Goal: Information Seeking & Learning: Learn about a topic

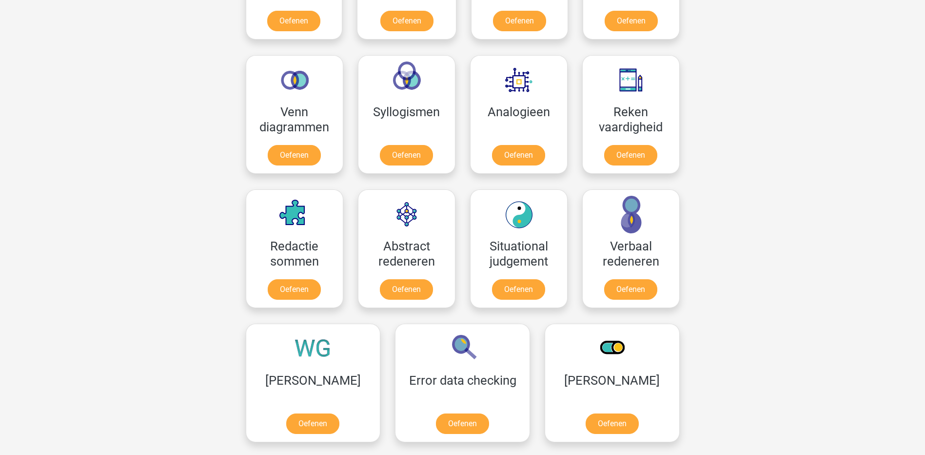
scroll to position [488, 0]
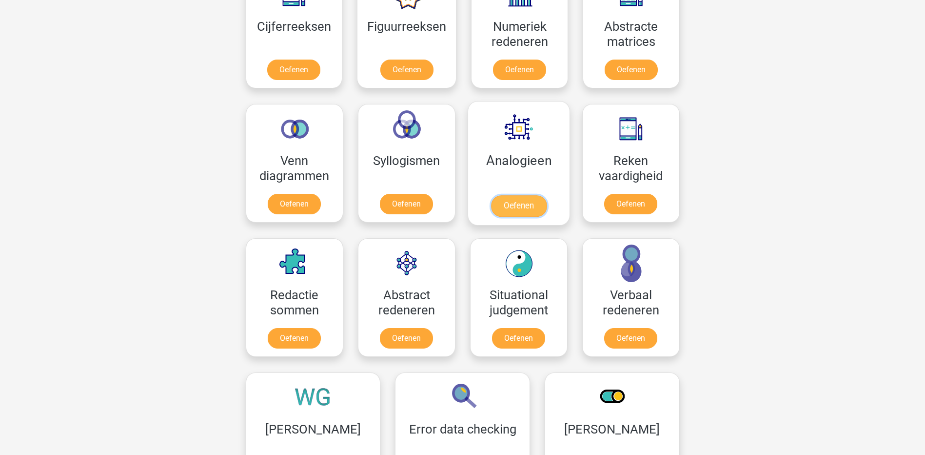
click at [520, 203] on link "Oefenen" at bounding box center [519, 205] width 56 height 21
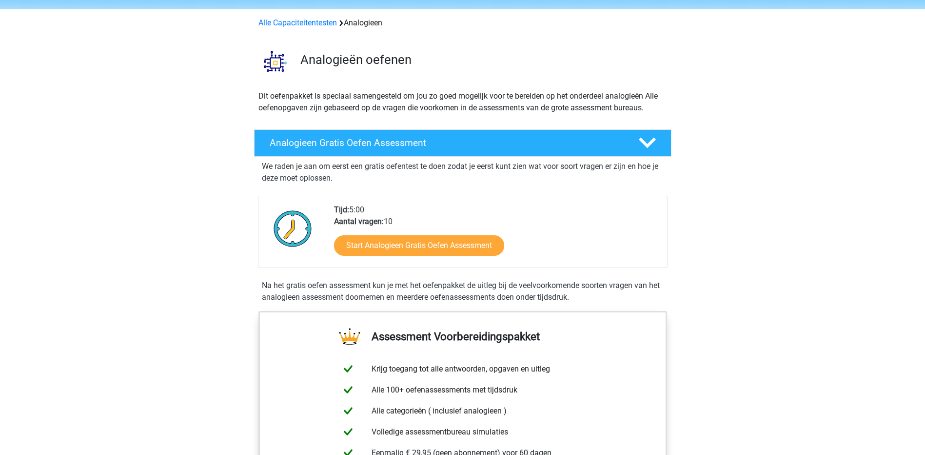
scroll to position [49, 0]
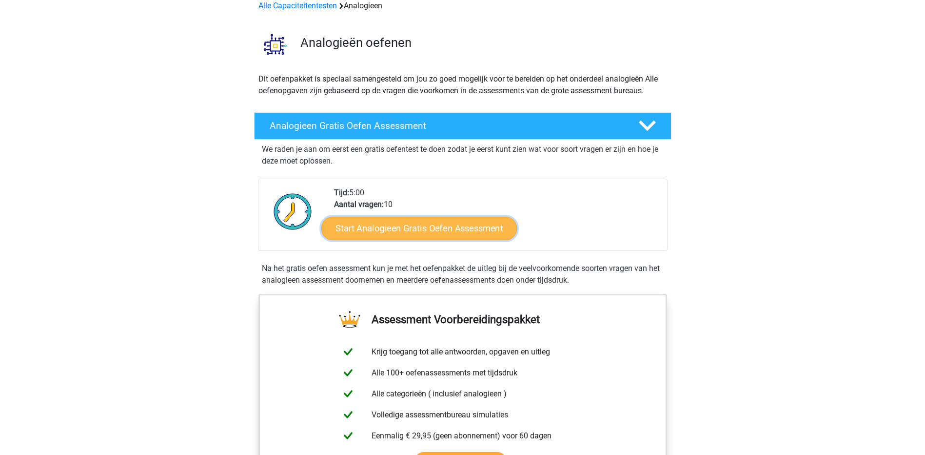
click at [425, 226] on link "Start Analogieen Gratis Oefen Assessment" at bounding box center [419, 227] width 196 height 23
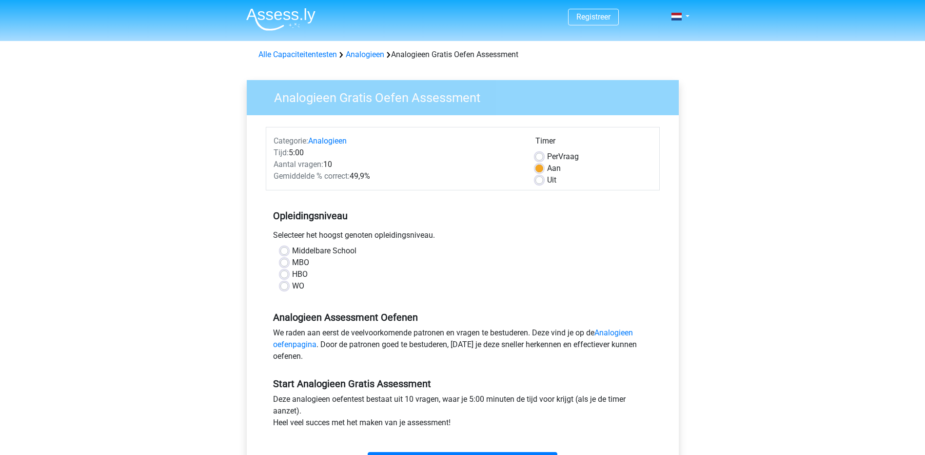
click at [292, 263] on label "MBO" at bounding box center [300, 263] width 17 height 12
click at [282, 263] on input "MBO" at bounding box center [284, 262] width 8 height 10
radio input "true"
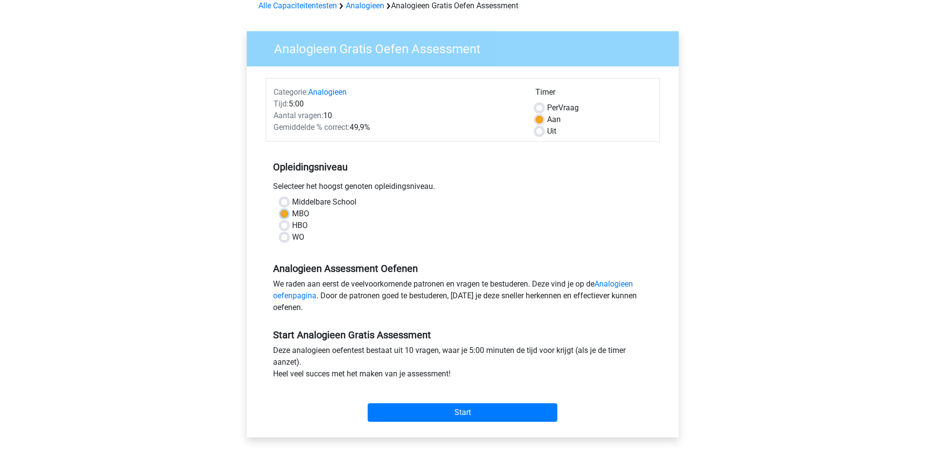
scroll to position [98, 0]
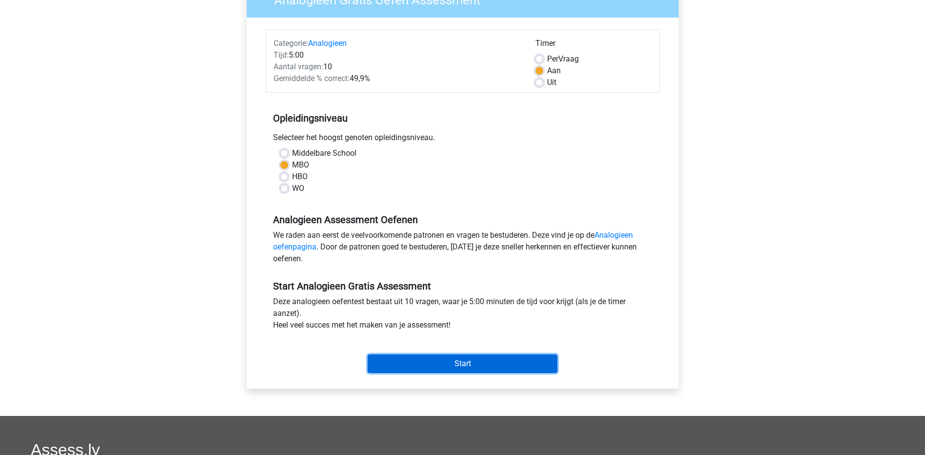
click at [469, 363] on input "Start" at bounding box center [463, 363] width 190 height 19
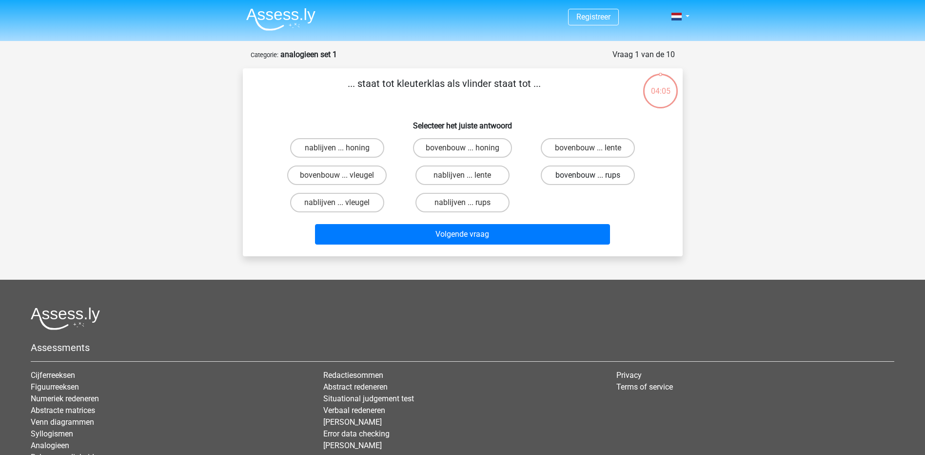
click at [568, 176] on label "bovenbouw ... rups" at bounding box center [588, 175] width 94 height 20
click at [588, 176] on input "bovenbouw ... rups" at bounding box center [591, 178] width 6 height 6
radio input "true"
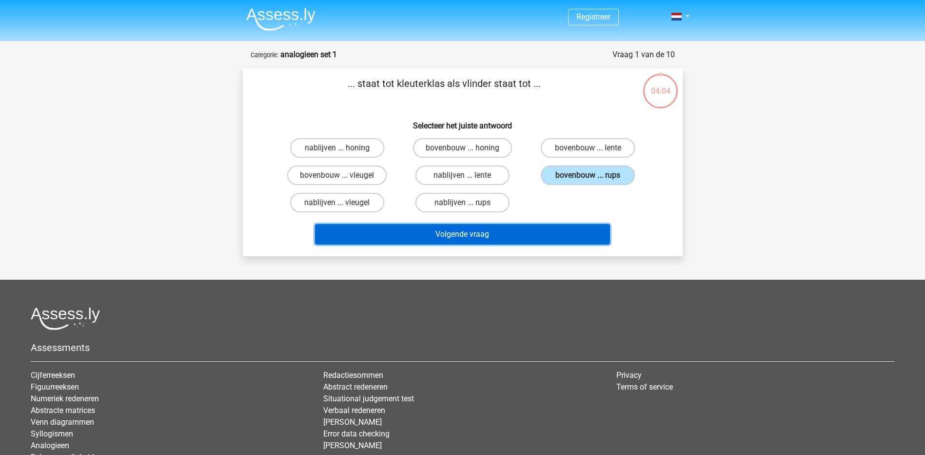
click at [535, 231] on button "Volgende vraag" at bounding box center [462, 234] width 295 height 20
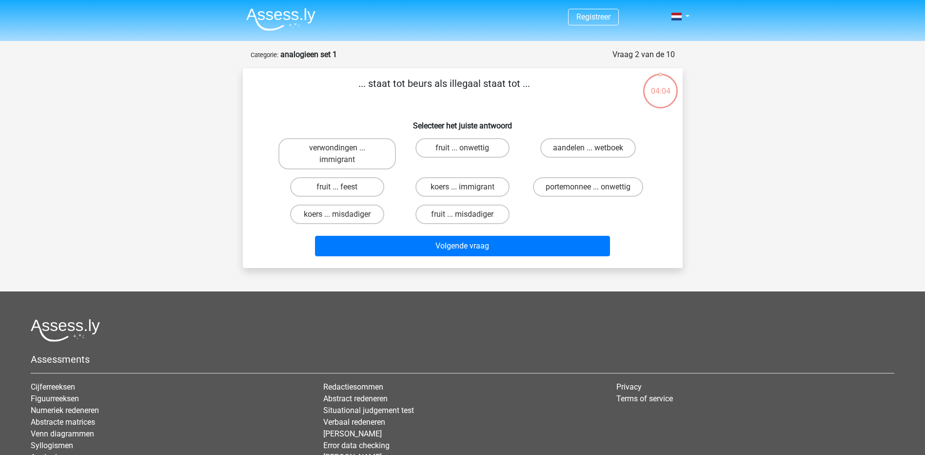
scroll to position [49, 0]
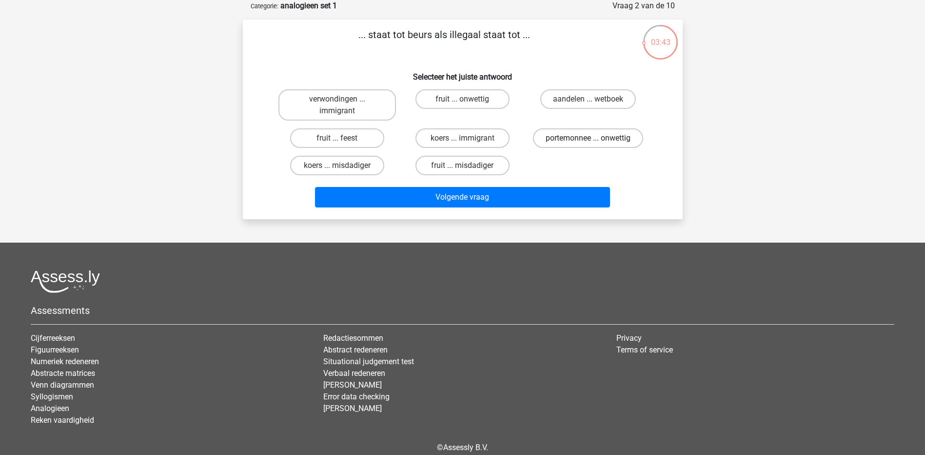
click at [602, 139] on label "portemonnee ... onwettig" at bounding box center [588, 138] width 110 height 20
click at [595, 139] on input "portemonnee ... onwettig" at bounding box center [591, 141] width 6 height 6
radio input "true"
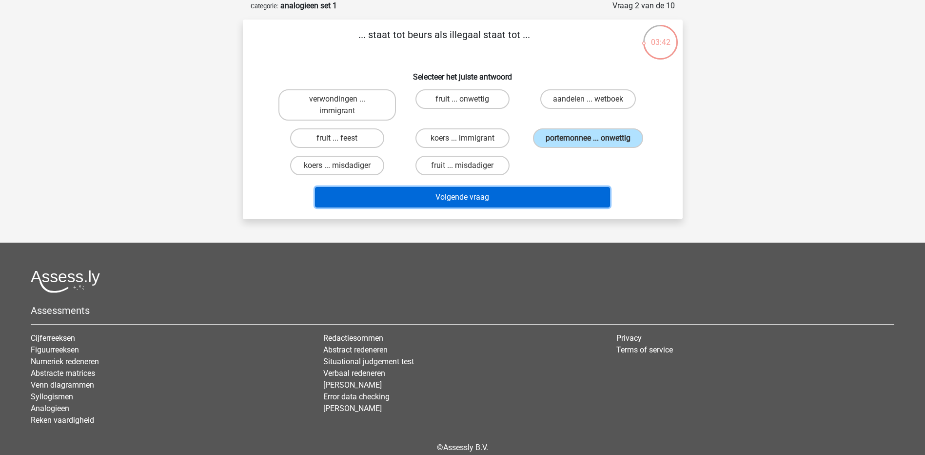
click at [534, 197] on button "Volgende vraag" at bounding box center [462, 197] width 295 height 20
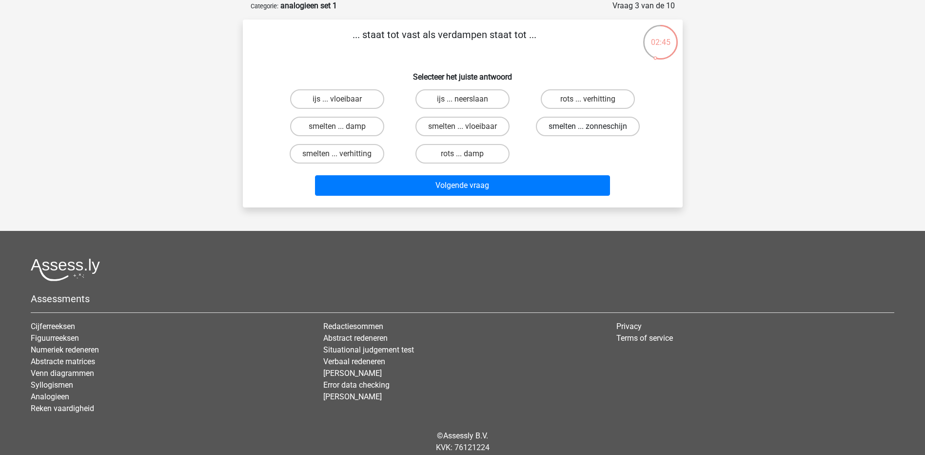
click at [600, 120] on label "smelten ... zonneschijn" at bounding box center [588, 127] width 104 height 20
click at [595, 126] on input "smelten ... zonneschijn" at bounding box center [591, 129] width 6 height 6
radio input "true"
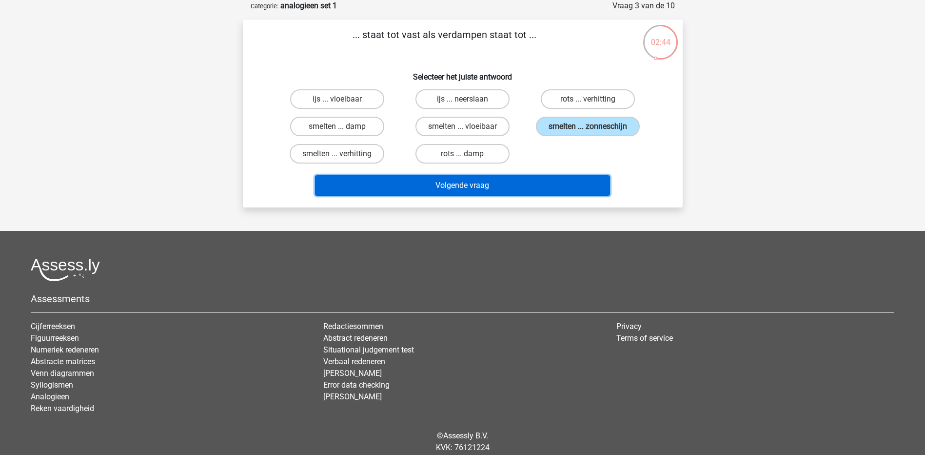
click at [552, 183] on button "Volgende vraag" at bounding box center [462, 185] width 295 height 20
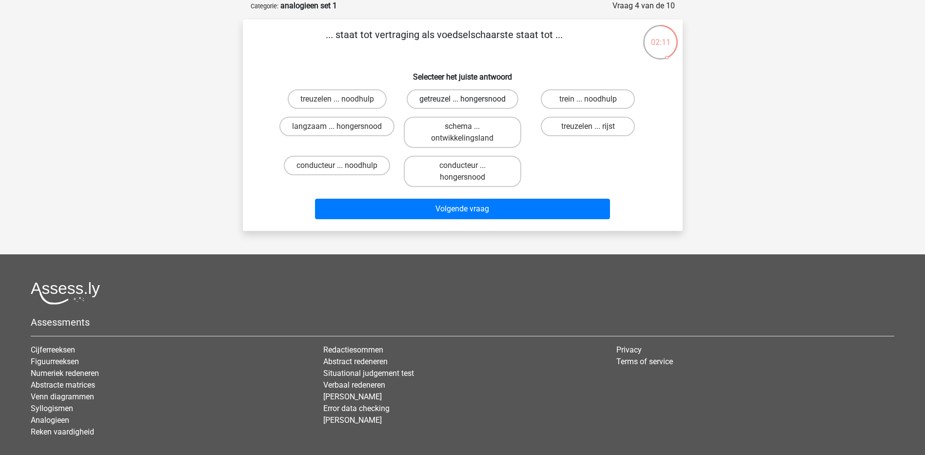
click at [477, 99] on label "getreuzel ... hongersnood" at bounding box center [463, 99] width 112 height 20
click at [469, 99] on input "getreuzel ... hongersnood" at bounding box center [465, 102] width 6 height 6
radio input "true"
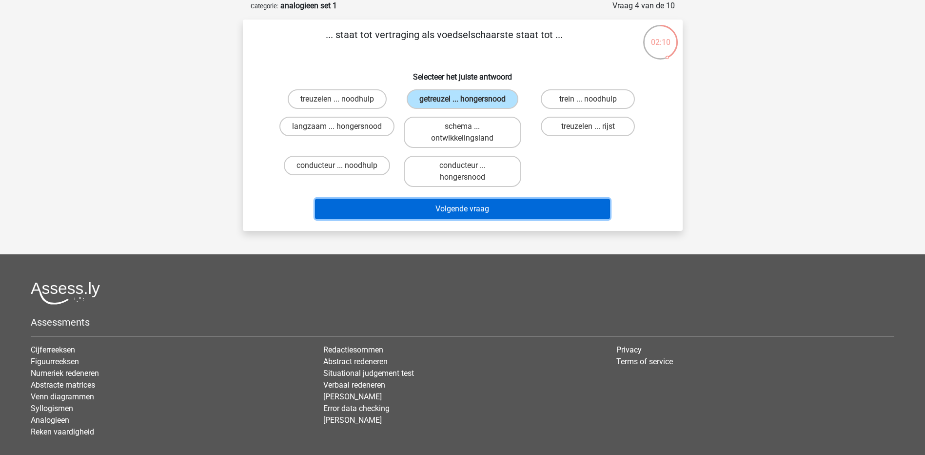
click at [479, 210] on button "Volgende vraag" at bounding box center [462, 209] width 295 height 20
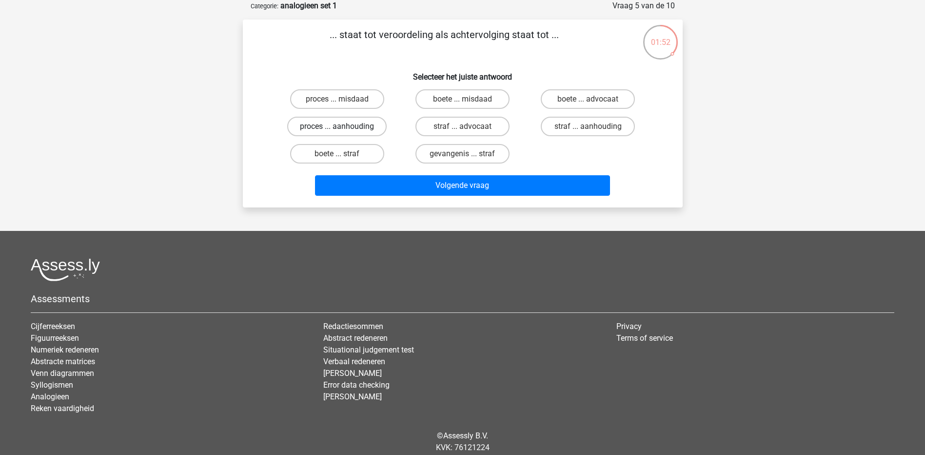
click at [358, 124] on label "proces ... aanhouding" at bounding box center [337, 127] width 100 height 20
click at [343, 126] on input "proces ... aanhouding" at bounding box center [340, 129] width 6 height 6
radio input "true"
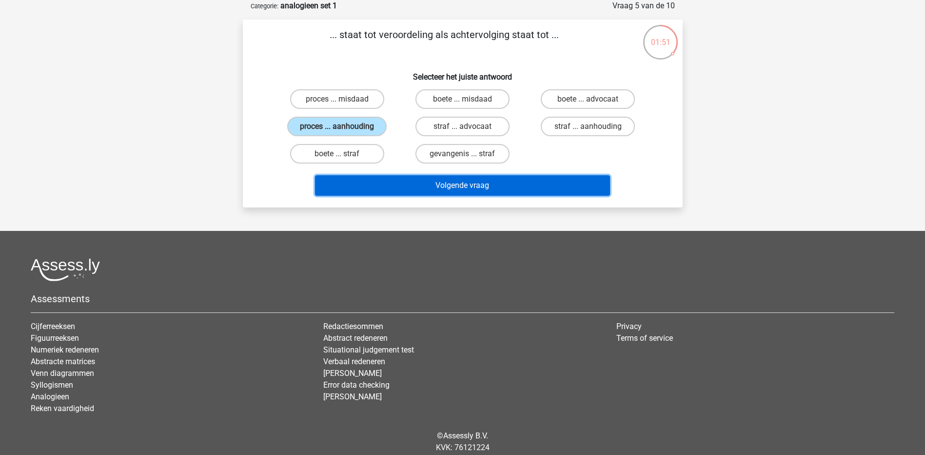
click at [407, 188] on button "Volgende vraag" at bounding box center [462, 185] width 295 height 20
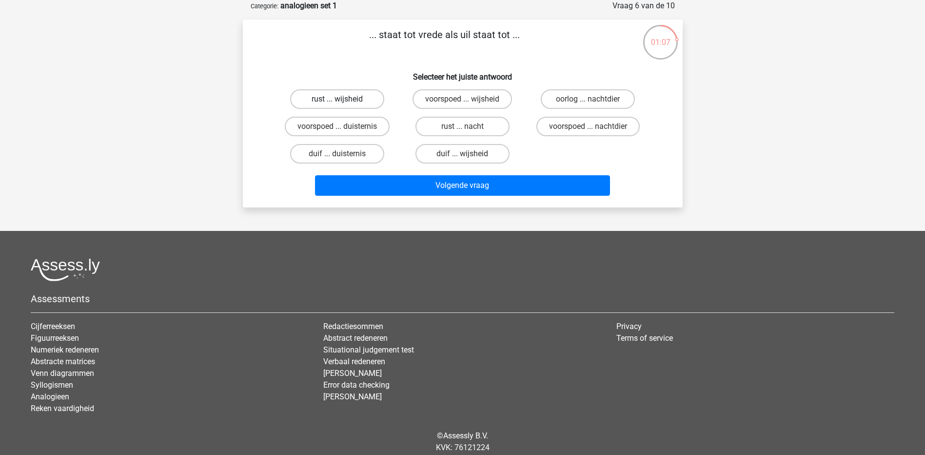
click at [359, 99] on label "rust ... wijsheid" at bounding box center [337, 99] width 94 height 20
click at [343, 99] on input "rust ... wijsheid" at bounding box center [340, 102] width 6 height 6
radio input "true"
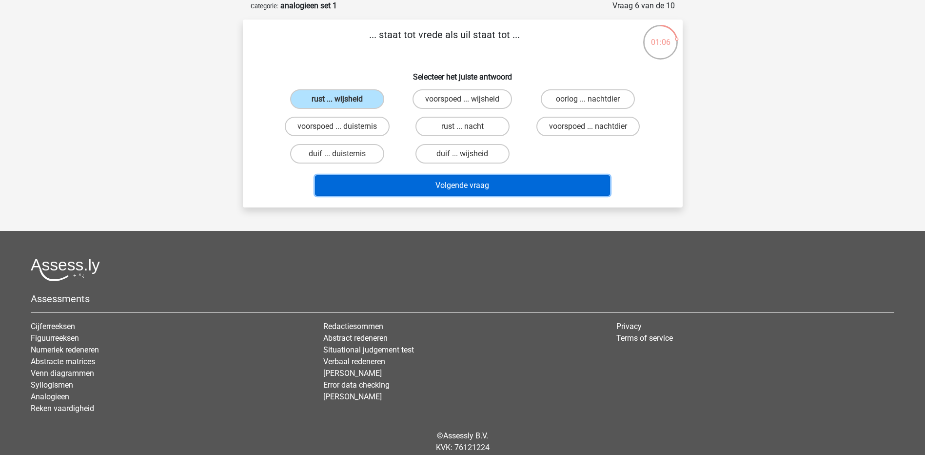
click at [453, 180] on button "Volgende vraag" at bounding box center [462, 185] width 295 height 20
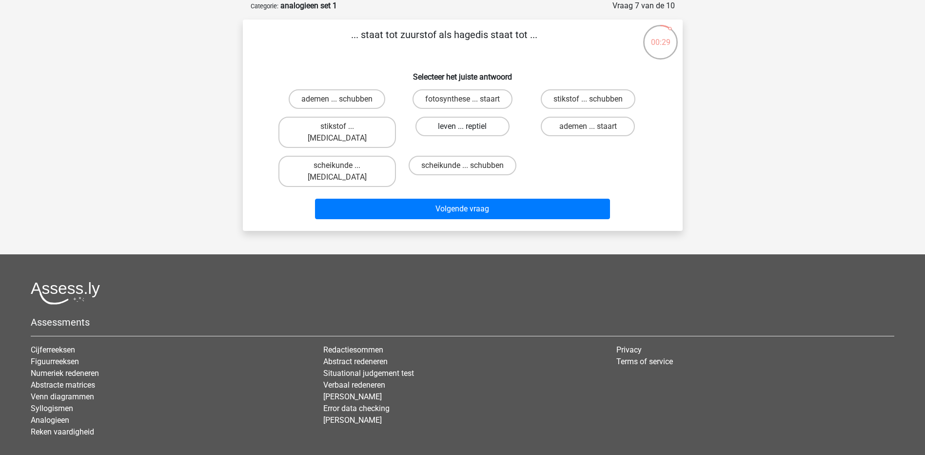
click at [464, 125] on label "leven ... reptiel" at bounding box center [463, 127] width 94 height 20
click at [464, 126] on input "leven ... reptiel" at bounding box center [465, 129] width 6 height 6
radio input "true"
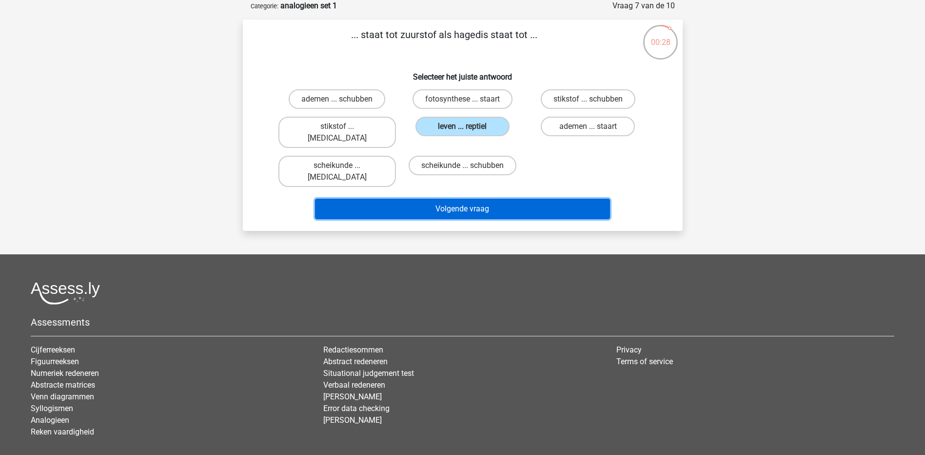
click at [464, 199] on button "Volgende vraag" at bounding box center [462, 209] width 295 height 20
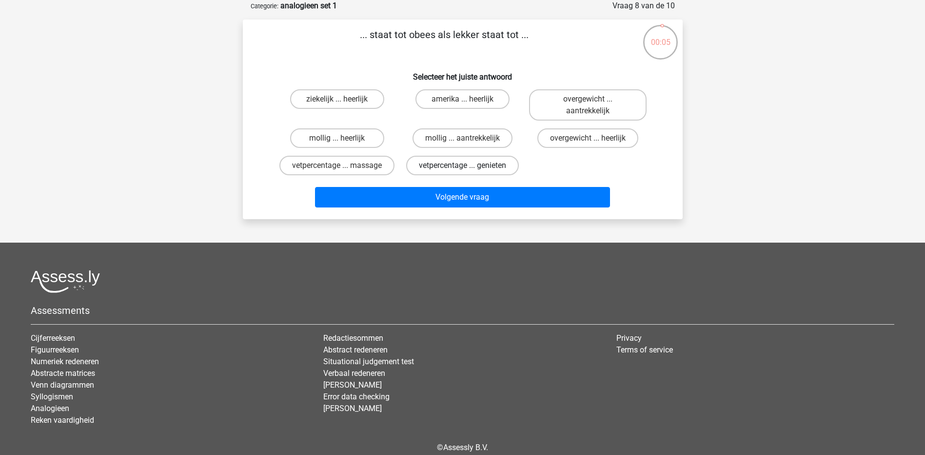
drag, startPoint x: 475, startPoint y: 163, endPoint x: 477, endPoint y: 170, distance: 7.1
click at [475, 164] on label "vetpercentage ... genieten" at bounding box center [462, 166] width 113 height 20
click at [469, 165] on input "vetpercentage ... genieten" at bounding box center [465, 168] width 6 height 6
radio input "true"
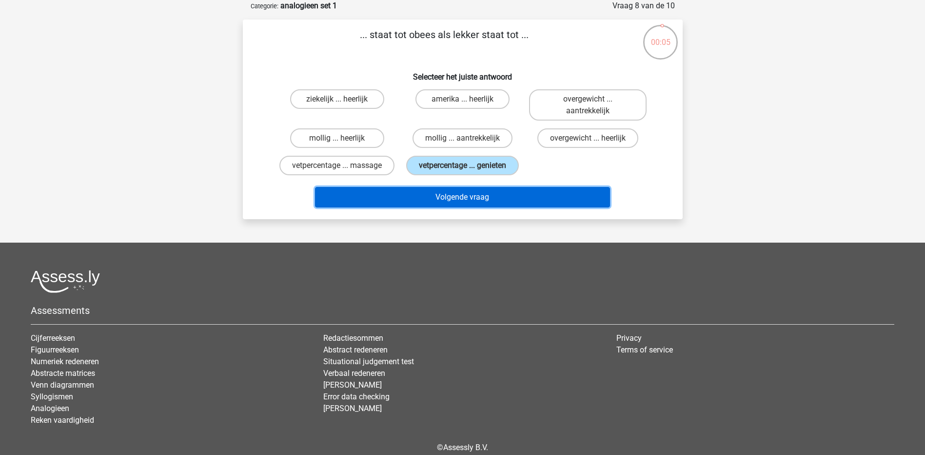
click at [473, 200] on button "Volgende vraag" at bounding box center [462, 197] width 295 height 20
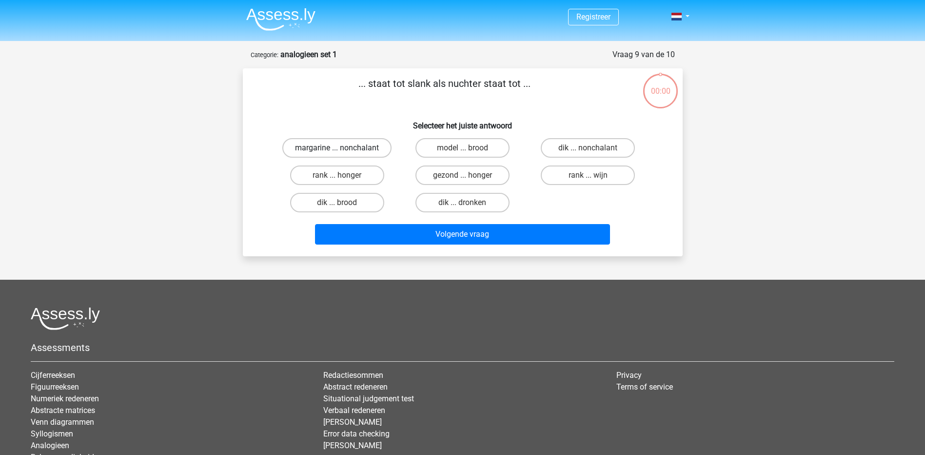
scroll to position [49, 0]
